Goal: Information Seeking & Learning: Learn about a topic

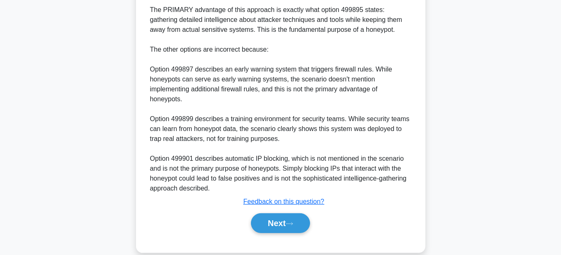
scroll to position [402, 0]
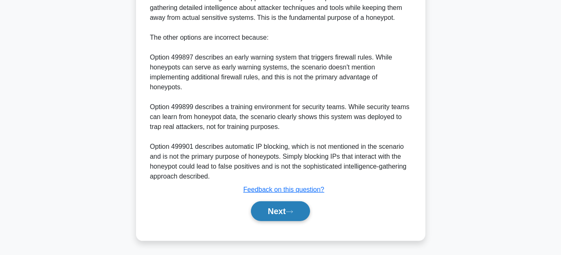
click at [277, 212] on button "Next" at bounding box center [280, 211] width 59 height 20
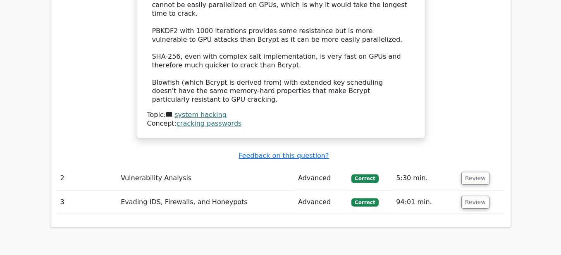
scroll to position [744, 0]
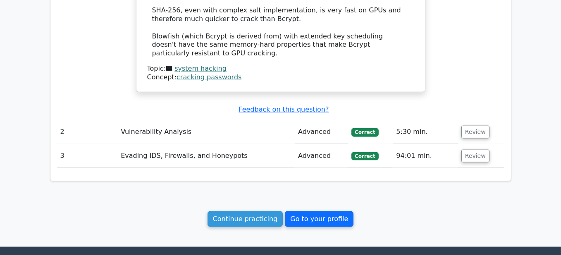
click at [317, 211] on link "Go to your profile" at bounding box center [319, 219] width 69 height 16
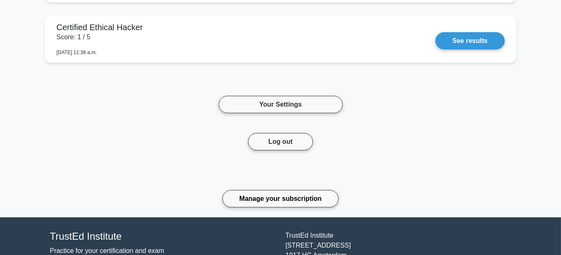
scroll to position [579, 0]
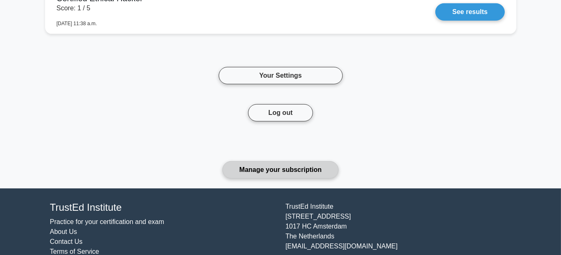
click at [304, 169] on link "Manage your subscription" at bounding box center [280, 169] width 116 height 17
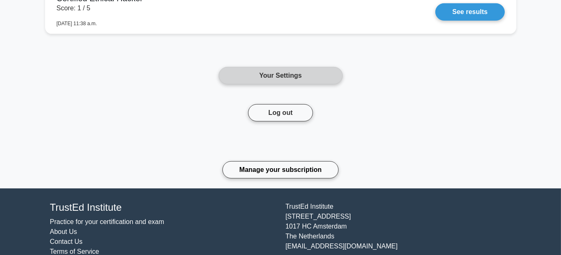
click at [303, 79] on link "Your Settings" at bounding box center [281, 75] width 124 height 17
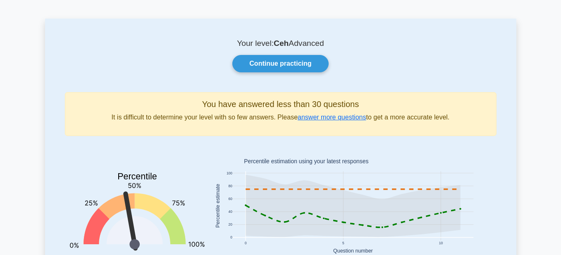
scroll to position [0, 0]
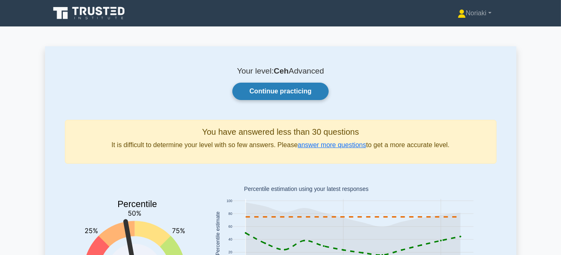
click at [286, 88] on link "Continue practicing" at bounding box center [280, 91] width 96 height 17
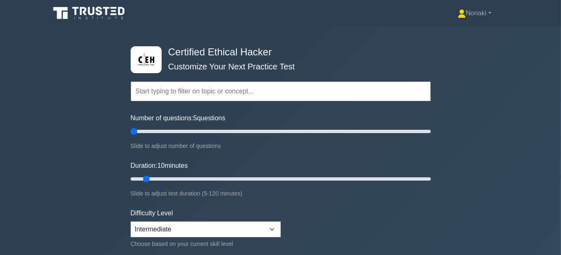
drag, startPoint x: 141, startPoint y: 131, endPoint x: 136, endPoint y: 131, distance: 5.8
type input "5"
click at [136, 131] on input "Number of questions: 5 questions" at bounding box center [281, 131] width 300 height 10
drag, startPoint x: 148, startPoint y: 176, endPoint x: 202, endPoint y: 179, distance: 55.0
type input "30"
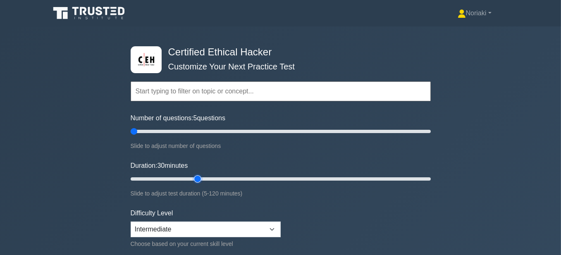
click at [202, 179] on input "Duration: 30 minutes" at bounding box center [281, 179] width 300 height 10
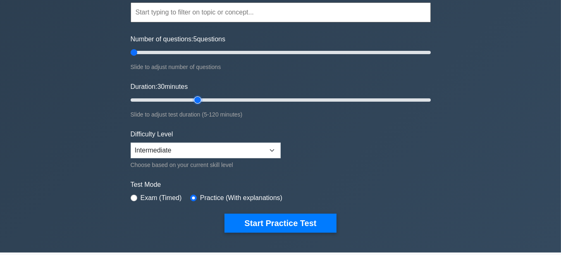
scroll to position [124, 0]
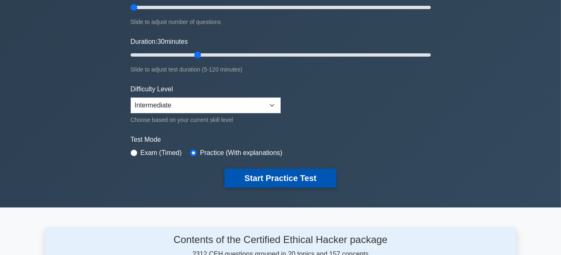
click at [296, 183] on button "Start Practice Test" at bounding box center [280, 178] width 112 height 19
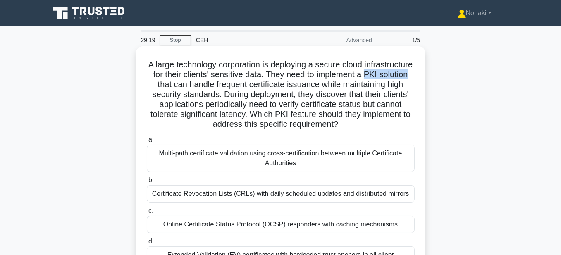
drag, startPoint x: 206, startPoint y: 87, endPoint x: 162, endPoint y: 85, distance: 44.2
click at [162, 85] on h5 "A large technology corporation is deploying a secure cloud infrastructure for t…" at bounding box center [280, 95] width 269 height 70
copy h5 "PKI solution"
drag, startPoint x: 379, startPoint y: 126, endPoint x: 168, endPoint y: 67, distance: 219.7
click at [168, 67] on h5 "A large technology corporation is deploying a secure cloud infrastructure for t…" at bounding box center [280, 95] width 269 height 70
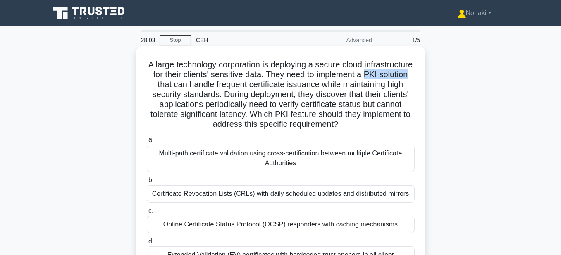
copy h5 "A large technology corporation is deploying a secure cloud infrastructure for t…"
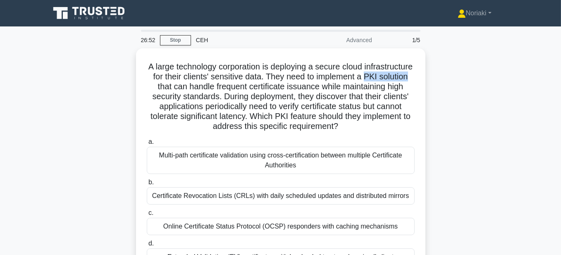
click at [446, 93] on div "A large technology corporation is deploying a secure cloud infrastructure for t…" at bounding box center [280, 179] width 471 height 262
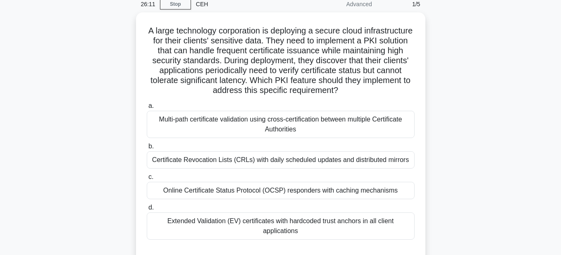
scroll to position [41, 0]
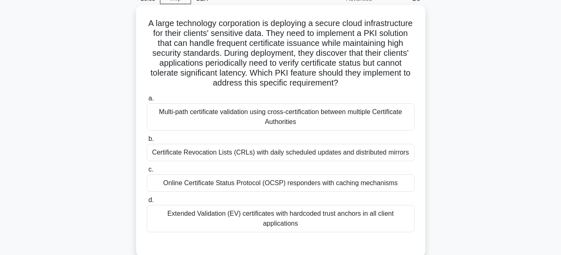
click at [310, 179] on div "Online Certificate Status Protocol (OCSP) responders with caching mechanisms" at bounding box center [281, 182] width 268 height 17
click at [147, 172] on input "c. Online Certificate Status Protocol (OCSP) responders with caching mechanisms" at bounding box center [147, 169] width 0 height 5
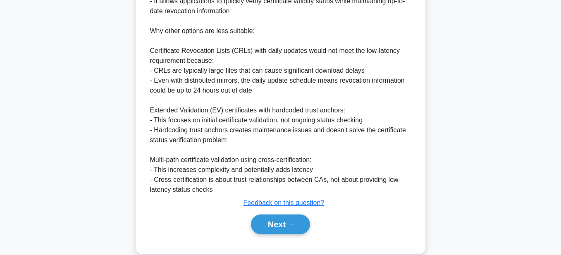
scroll to position [402, 0]
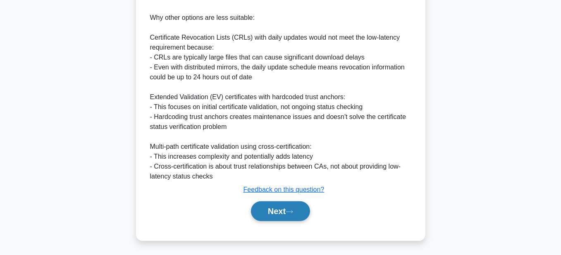
click at [268, 207] on button "Next" at bounding box center [280, 211] width 59 height 20
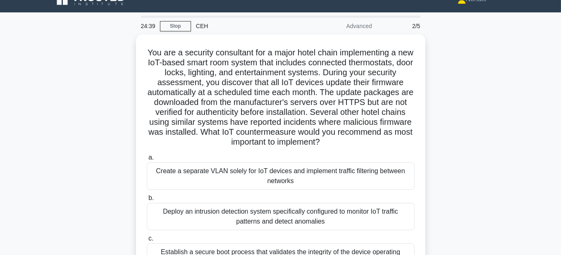
scroll to position [0, 0]
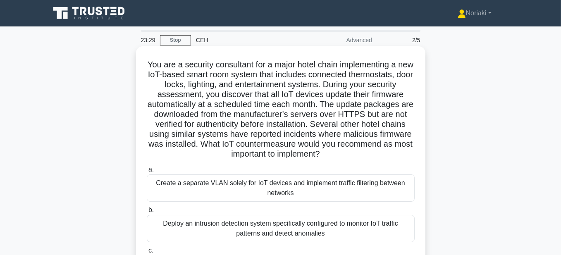
drag, startPoint x: 368, startPoint y: 155, endPoint x: 150, endPoint y: 67, distance: 235.5
click at [150, 67] on h5 "You are a security consultant for a major hotel chain implementing a new IoT-ba…" at bounding box center [280, 110] width 269 height 100
copy h5 "You are a security consultant for a major hotel chain implementing a new IoT-ba…"
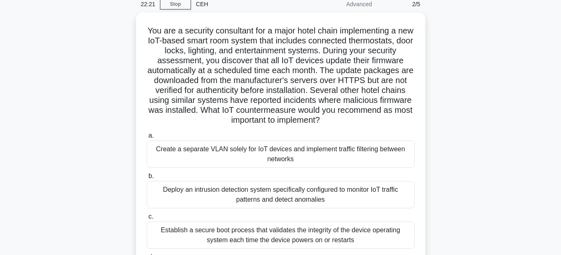
scroll to position [41, 0]
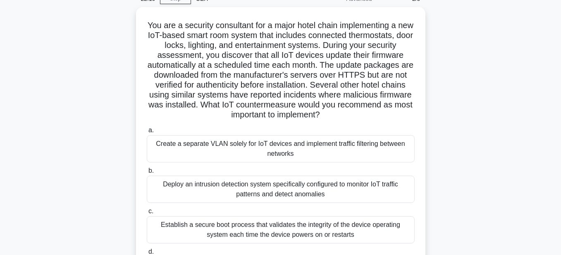
click at [480, 88] on div "You are a security consultant for a major hotel chain implementing a new IoT-ba…" at bounding box center [280, 163] width 471 height 312
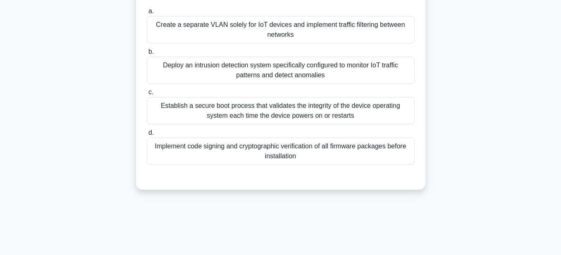
scroll to position [165, 0]
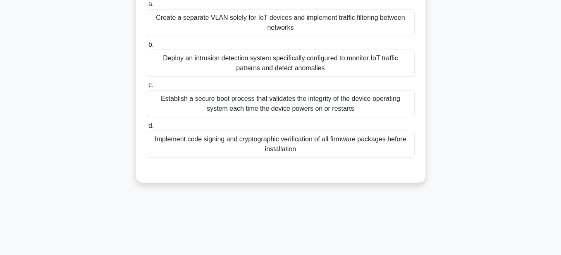
click at [317, 140] on div "Implement code signing and cryptographic verification of all firmware packages …" at bounding box center [281, 144] width 268 height 27
click at [147, 129] on input "d. Implement code signing and cryptographic verification of all firmware packag…" at bounding box center [147, 125] width 0 height 5
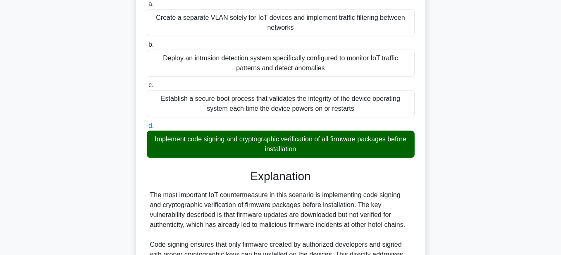
drag, startPoint x: 315, startPoint y: 150, endPoint x: 161, endPoint y: 140, distance: 154.5
click at [161, 140] on div "Implement code signing and cryptographic verification of all firmware packages …" at bounding box center [281, 144] width 268 height 27
copy div "Implement code signing and cryptographic verification of all firmware packages …"
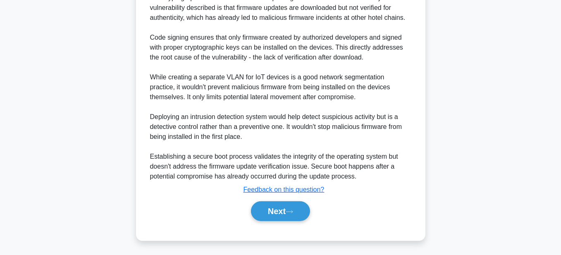
scroll to position [372, 0]
click at [265, 206] on button "Next" at bounding box center [280, 211] width 59 height 20
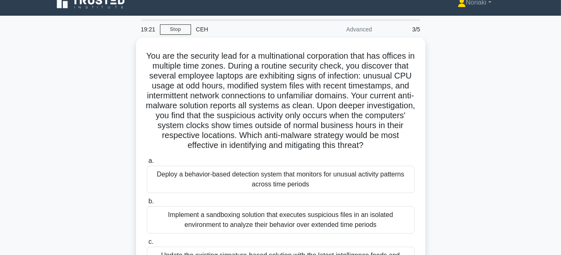
scroll to position [0, 0]
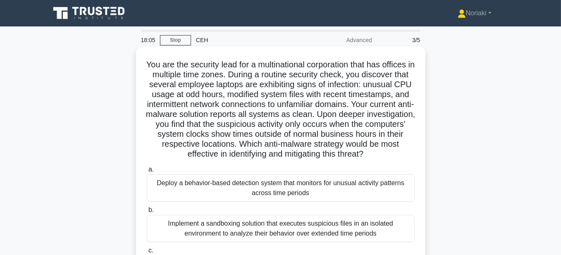
drag, startPoint x: 380, startPoint y: 155, endPoint x: 146, endPoint y: 67, distance: 250.4
click at [146, 67] on h5 "You are the security lead for a multinational corporation that has offices in m…" at bounding box center [280, 110] width 269 height 100
copy h5 "You are the security lead for a multinational corporation that has offices in m…"
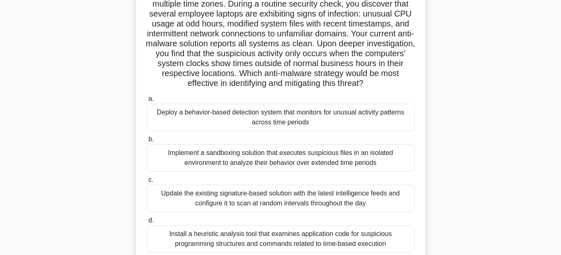
scroll to position [83, 0]
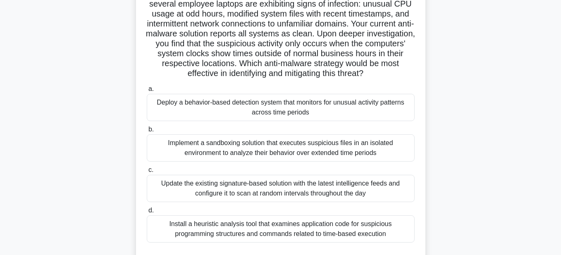
click at [469, 105] on div "You are the security lead for a multinational corporation that has offices in m…" at bounding box center [280, 122] width 471 height 312
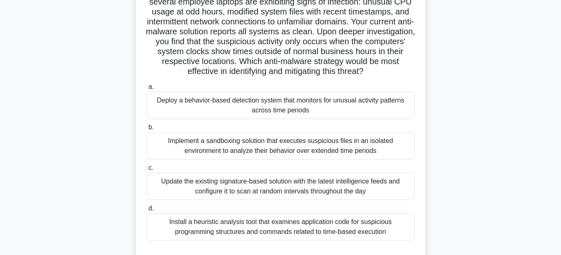
click at [293, 101] on div "Deploy a behavior-based detection system that monitors for unusual activity pat…" at bounding box center [281, 105] width 268 height 27
click at [147, 90] on input "a. Deploy a behavior-based detection system that monitors for unusual activity …" at bounding box center [147, 86] width 0 height 5
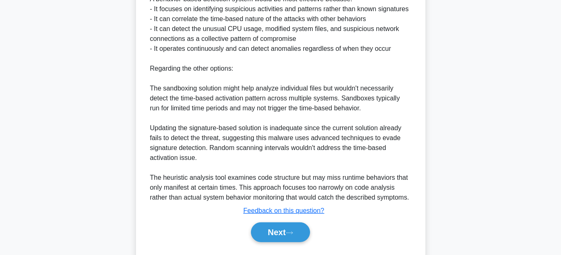
scroll to position [462, 0]
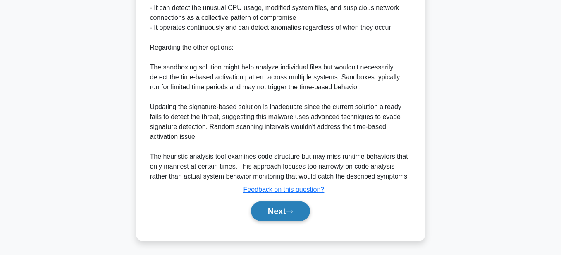
click at [274, 208] on button "Next" at bounding box center [280, 211] width 59 height 20
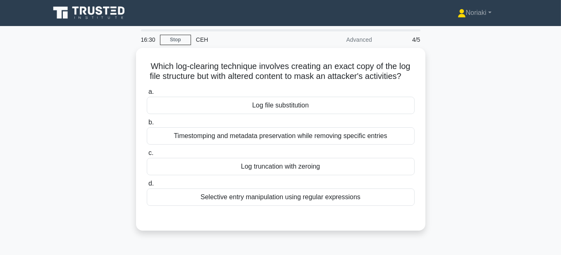
scroll to position [0, 0]
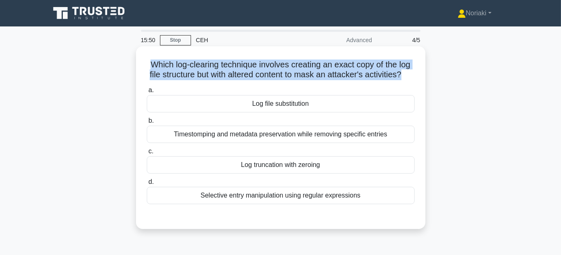
drag, startPoint x: 414, startPoint y: 74, endPoint x: 148, endPoint y: 68, distance: 266.2
click at [148, 68] on h5 "Which log-clearing technique involves creating an exact copy of the log file st…" at bounding box center [280, 70] width 269 height 21
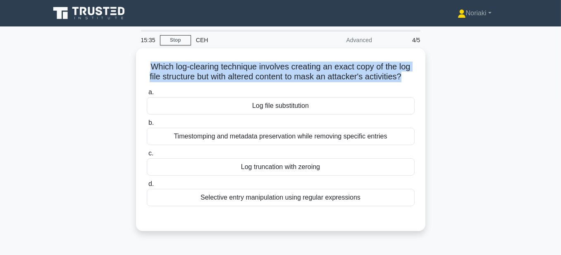
copy h5 "Which log-clearing technique involves creating an exact copy of the log file st…"
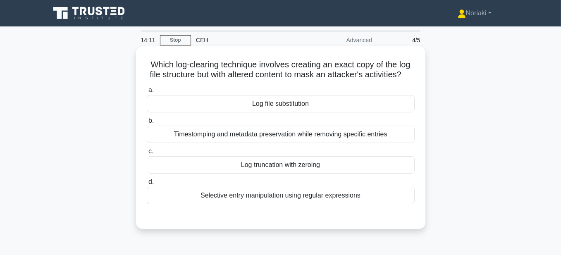
click at [364, 143] on div "Timestomping and metadata preservation while removing specific entries" at bounding box center [281, 134] width 268 height 17
click at [147, 124] on input "b. Timestomping and metadata preservation while removing specific entries" at bounding box center [147, 120] width 0 height 5
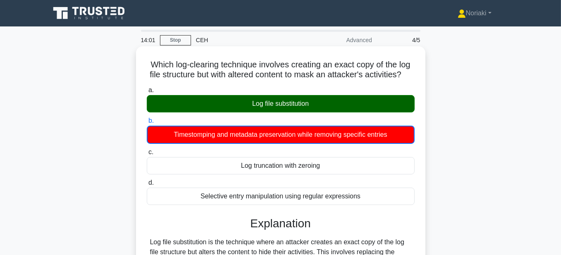
drag, startPoint x: 396, startPoint y: 143, endPoint x: 172, endPoint y: 145, distance: 224.0
click at [172, 144] on div "Timestomping and metadata preservation while removing specific entries" at bounding box center [281, 135] width 268 height 18
copy div "Timestomping and metadata preservation while removing specific entries"
click at [319, 112] on div "Log file substitution" at bounding box center [281, 103] width 268 height 17
click at [147, 93] on input "a. Log file substitution" at bounding box center [147, 90] width 0 height 5
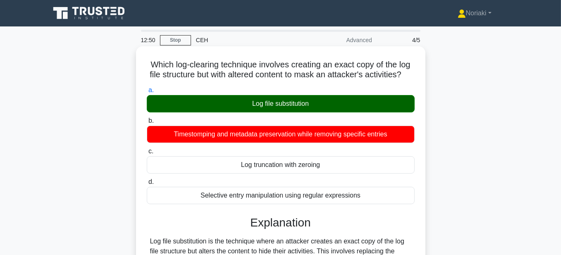
drag, startPoint x: 315, startPoint y: 113, endPoint x: 248, endPoint y: 112, distance: 66.5
click at [248, 112] on div "Log file substitution" at bounding box center [281, 103] width 268 height 17
copy div "Log file substitution"
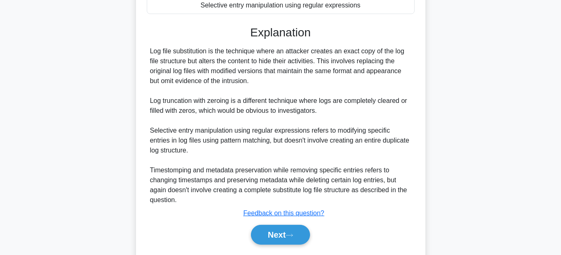
scroll to position [207, 0]
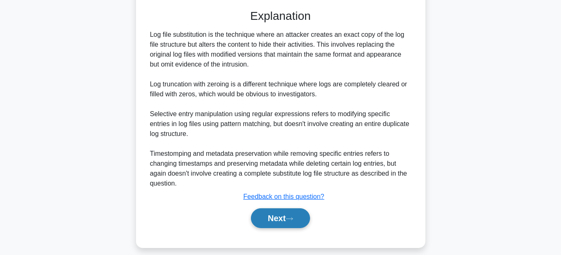
click at [269, 225] on button "Next" at bounding box center [280, 218] width 59 height 20
